Goal: Information Seeking & Learning: Find specific fact

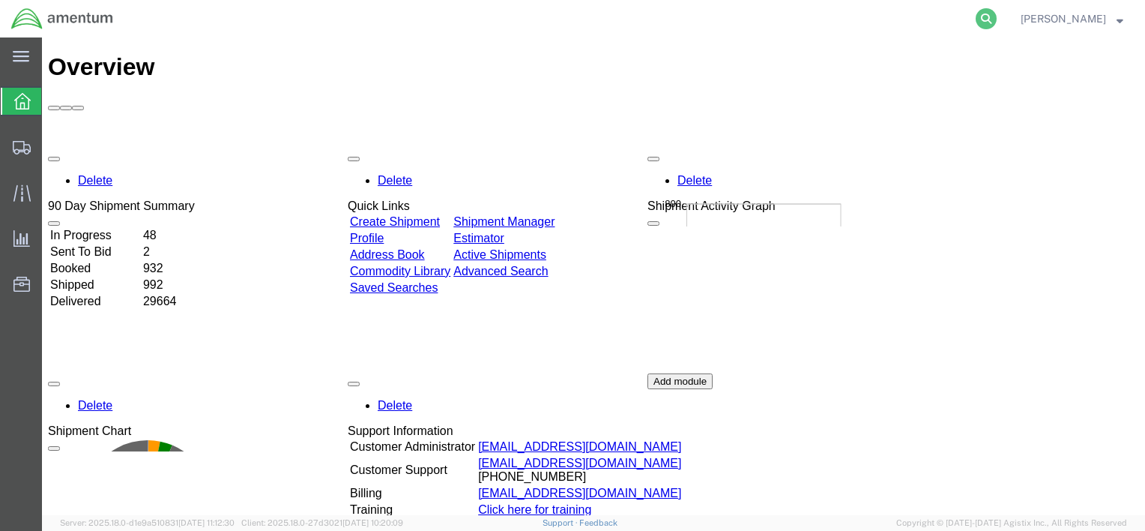
click at [989, 18] on icon at bounding box center [986, 18] width 21 height 21
click at [953, 16] on input "search" at bounding box center [748, 19] width 456 height 36
paste input "56753911"
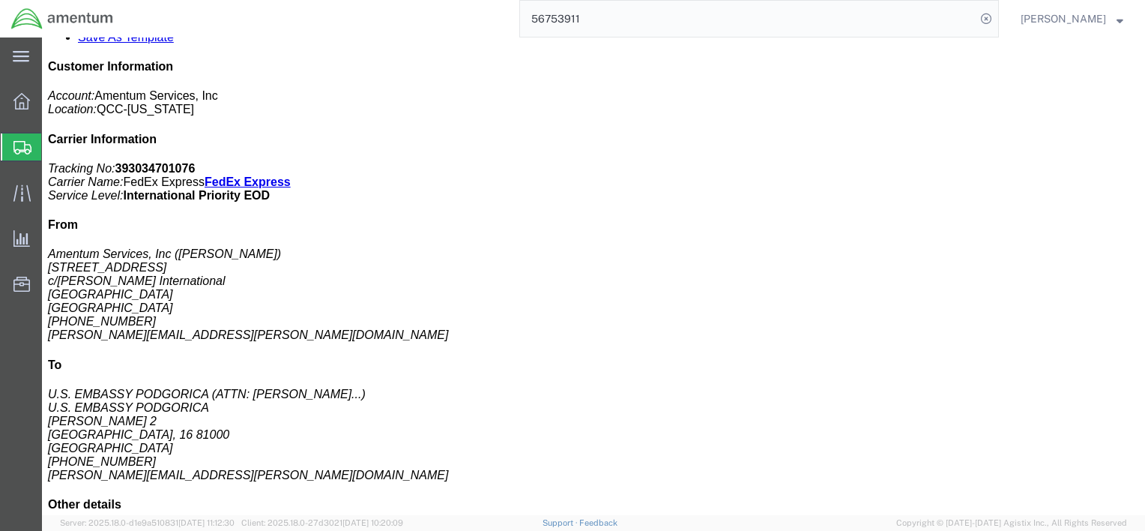
scroll to position [300, 0]
click div "Thermal Imaging Binoculars Pieces: 1.00 Each Total value: 6074.04 USD SKU: 7748…"
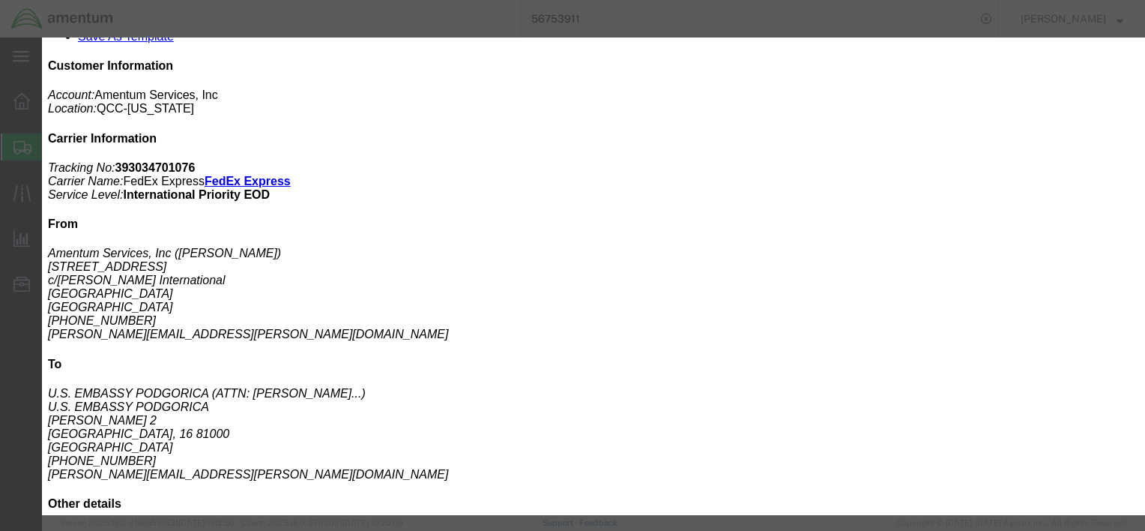
click b "Brand: PULSAR, Model: MERGER LRF XL50 Serial# 789012394"
drag, startPoint x: 189, startPoint y: 94, endPoint x: 378, endPoint y: 99, distance: 189.6
click b "Brand: PULSAR, Model: MERGER LRF XL50 Serial# 789012394"
copy b "PULSAR, Model: MERGER LRF XL50"
click b "Brand: PULSAR, Model: MERGER LRF XL50 Serial# 789012394"
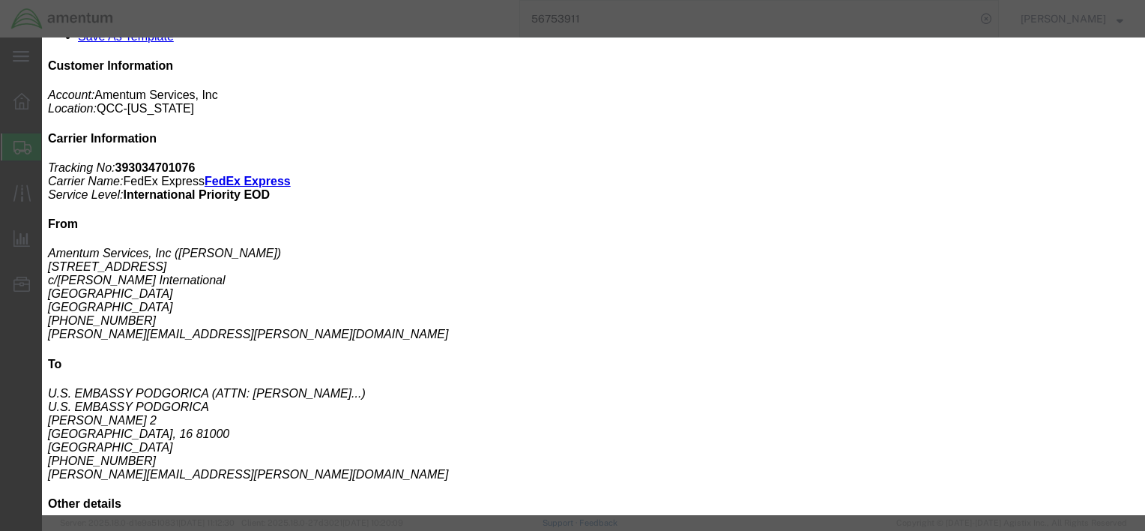
drag, startPoint x: 225, startPoint y: 180, endPoint x: 187, endPoint y: 178, distance: 37.5
click b "XII(c)(1)"
copy b "XII(c)(1)"
click b "9013809100"
drag, startPoint x: 505, startPoint y: 196, endPoint x: 585, endPoint y: 169, distance: 84.4
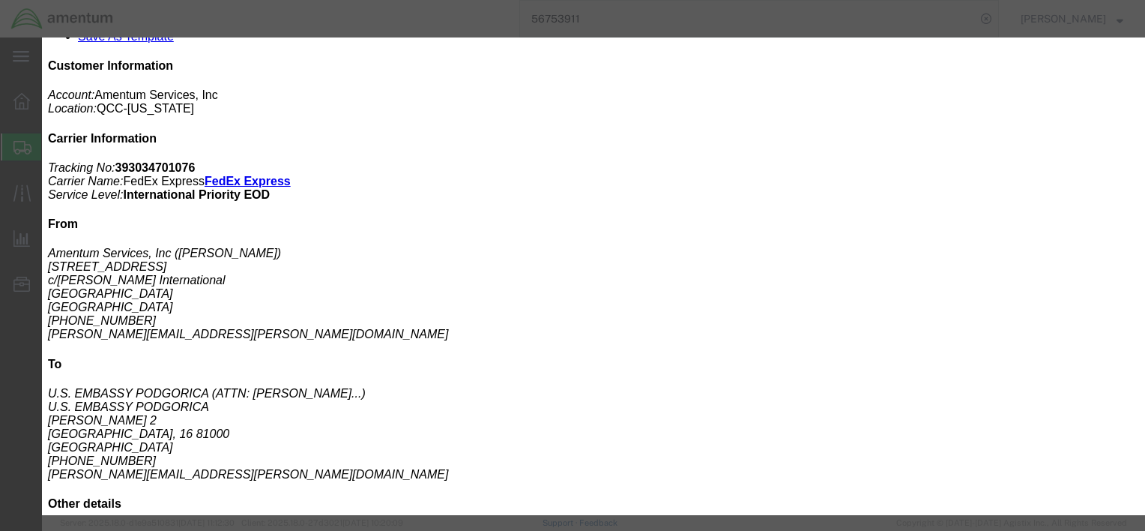
click div "Controlled: Shipment Controlled: HTS/Tariff Code: 9013809100"
copy b "9013809100"
drag, startPoint x: 782, startPoint y: 212, endPoint x: 777, endPoint y: 202, distance: 10.7
click div "Control/Exempt: ITAR Expiration Date: Lic./Ex. Code: 126.4B1 License #:"
drag, startPoint x: 766, startPoint y: 194, endPoint x: 801, endPoint y: 199, distance: 35.6
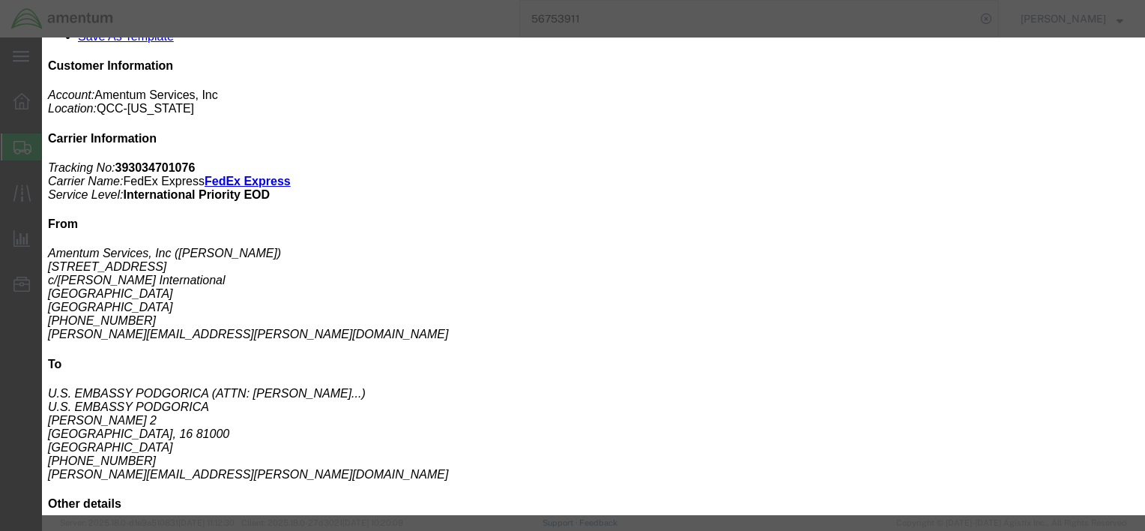
click b "126.4B1"
copy b "126.4B1"
click button "button"
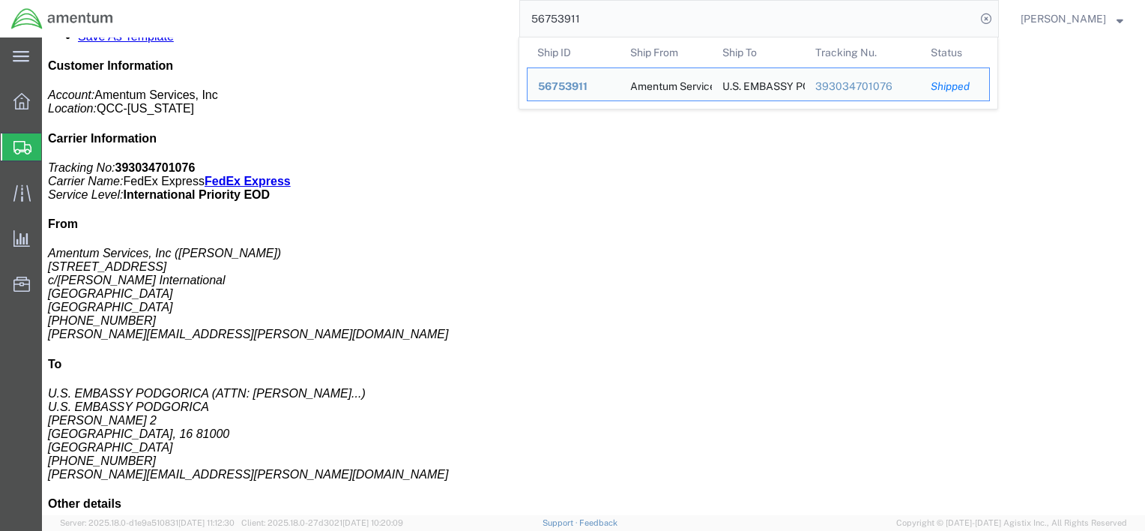
drag, startPoint x: 587, startPoint y: 24, endPoint x: 495, endPoint y: 20, distance: 92.2
click at [495, 20] on div "56753911 Ship ID Ship From Ship To Tracking Nu. Status Ship ID 56753911 Ship Fr…" at bounding box center [561, 18] width 874 height 37
drag, startPoint x: 631, startPoint y: 9, endPoint x: 608, endPoint y: 24, distance: 27.6
click at [631, 9] on input "56753911" at bounding box center [748, 19] width 456 height 36
drag, startPoint x: 379, startPoint y: 13, endPoint x: 370, endPoint y: 13, distance: 9.0
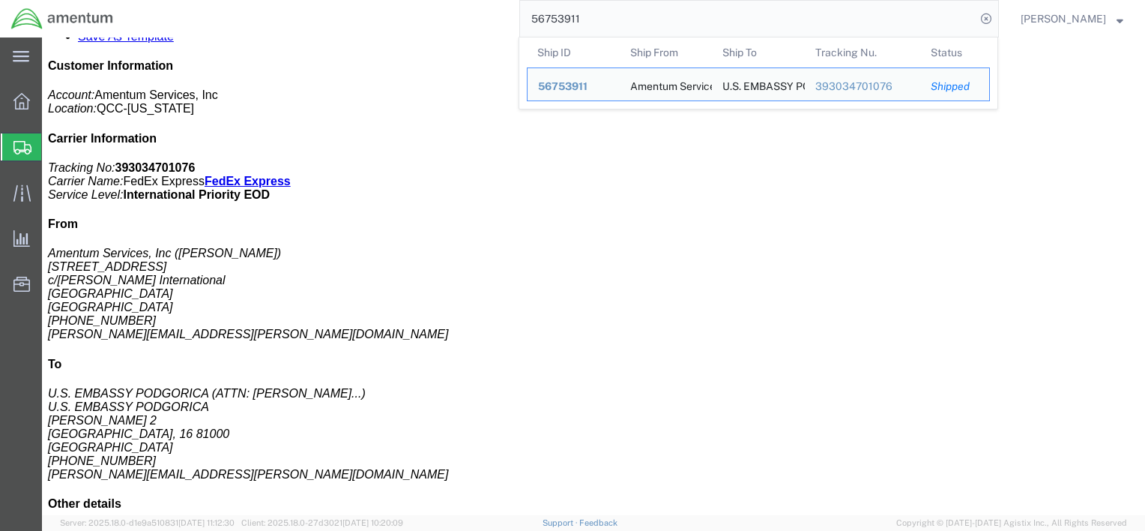
click at [370, 13] on div "56753911 Ship ID Ship From Ship To Tracking Nu. Status Ship ID 56753911 Ship Fr…" at bounding box center [561, 18] width 874 height 37
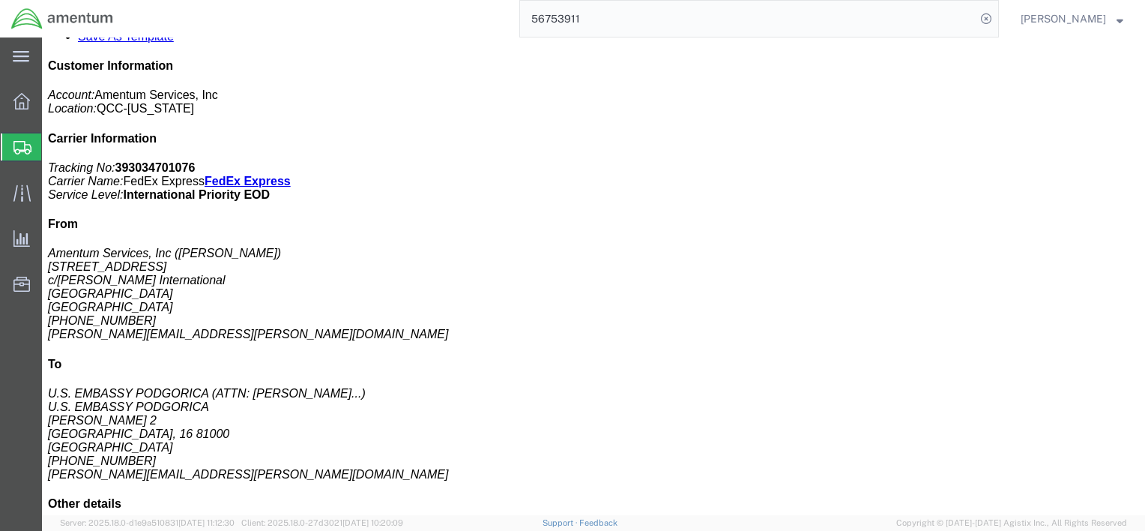
paste input "203546232"
type input "2035462321"
